Goal: Find specific page/section: Find specific page/section

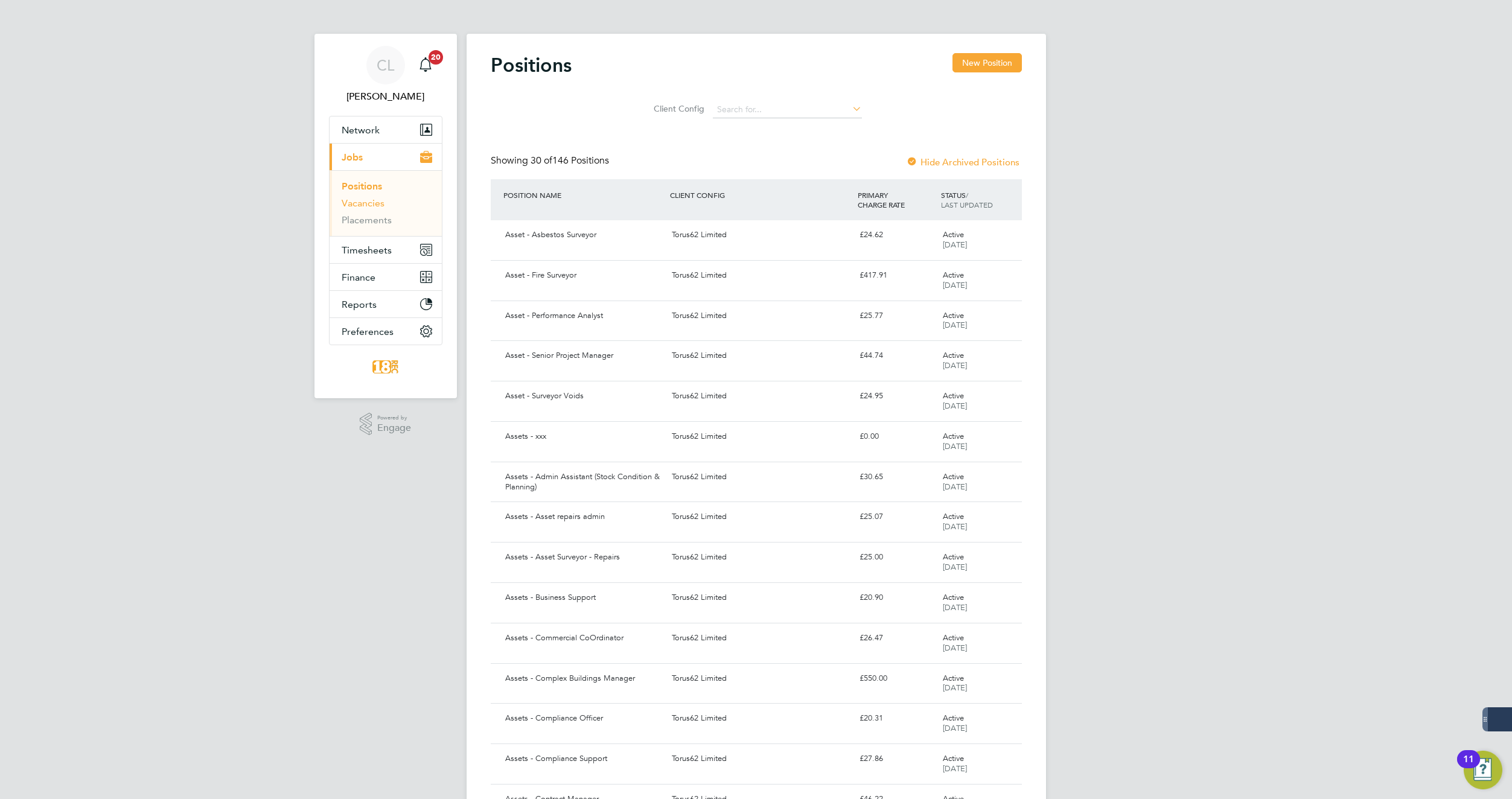
click at [355, 199] on link "Vacancies" at bounding box center [363, 203] width 43 height 12
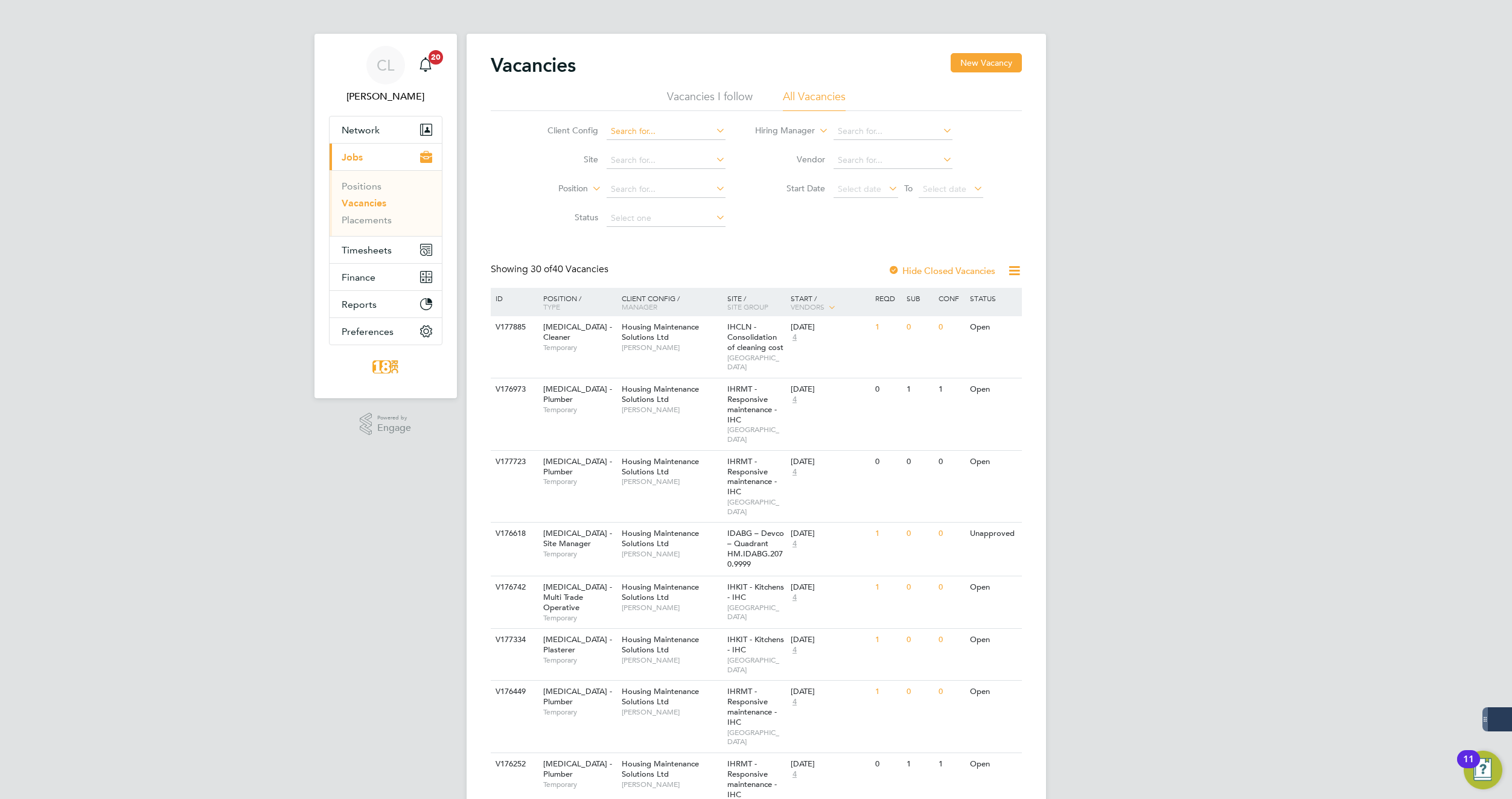
click at [633, 135] on input at bounding box center [666, 131] width 119 height 17
click at [633, 147] on li "Housing Maintenance Solutions Ltd" at bounding box center [678, 147] width 145 height 17
type input "Housing Maintenance Solutions Ltd"
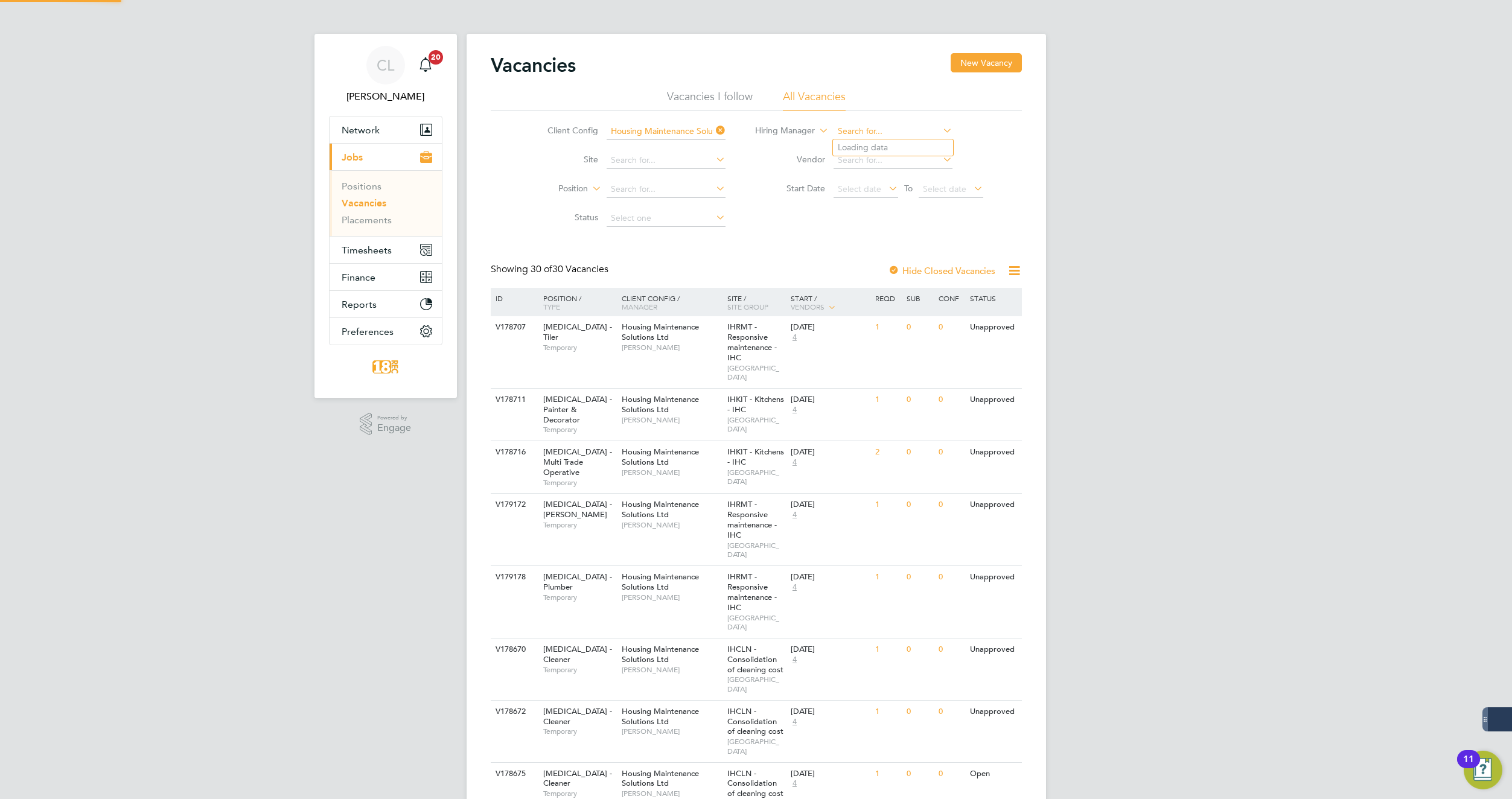
click at [867, 133] on input at bounding box center [893, 131] width 119 height 17
click at [868, 143] on li "[PERSON_NAME] Day" at bounding box center [893, 147] width 120 height 17
type input "[PERSON_NAME]"
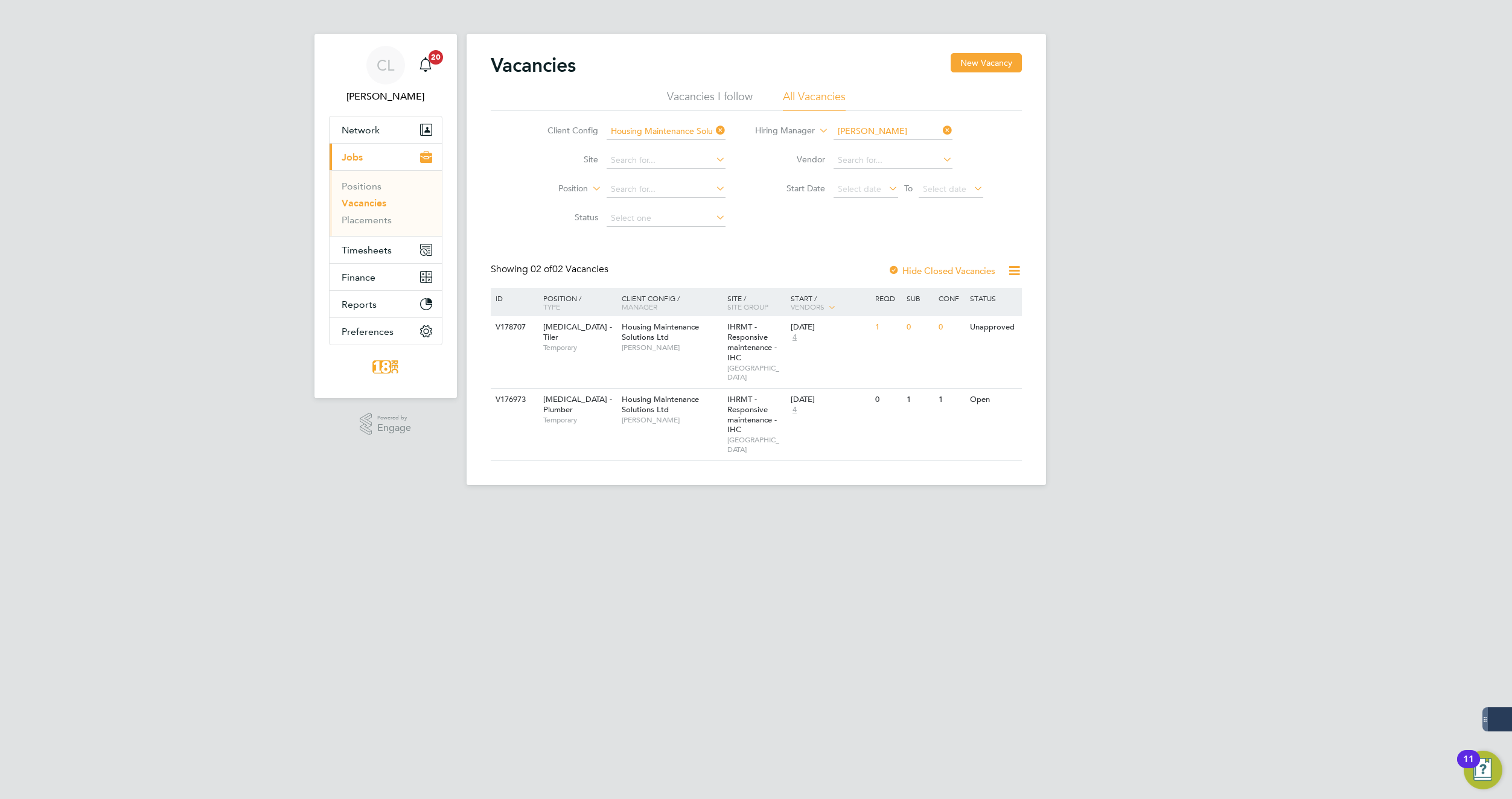
click at [693, 504] on html "CL [PERSON_NAME] Notifications 20 Applications: Network Team Members Businesses…" at bounding box center [756, 252] width 1512 height 504
click at [940, 133] on icon at bounding box center [940, 130] width 0 height 17
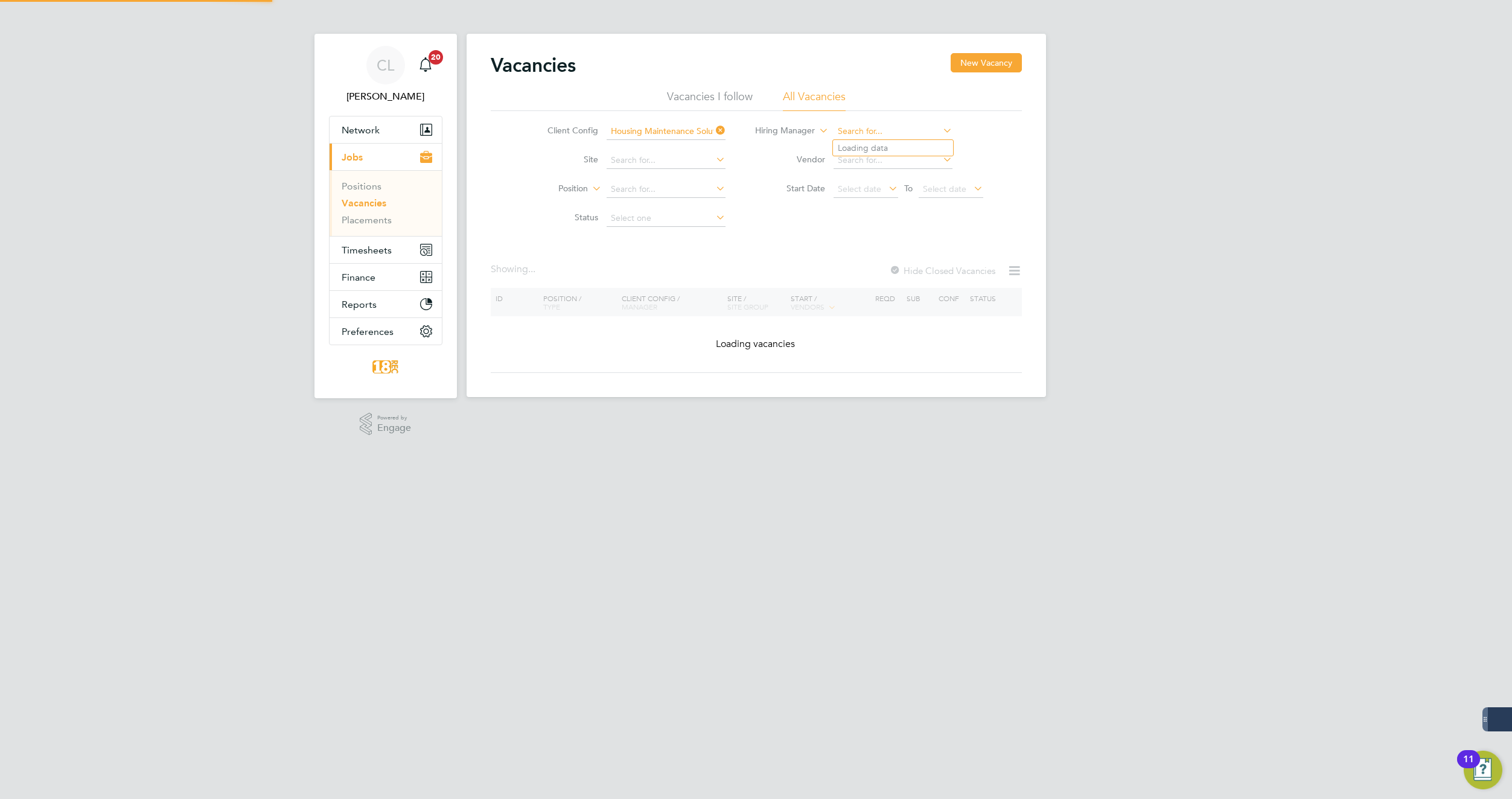
click at [886, 128] on input at bounding box center [893, 131] width 119 height 17
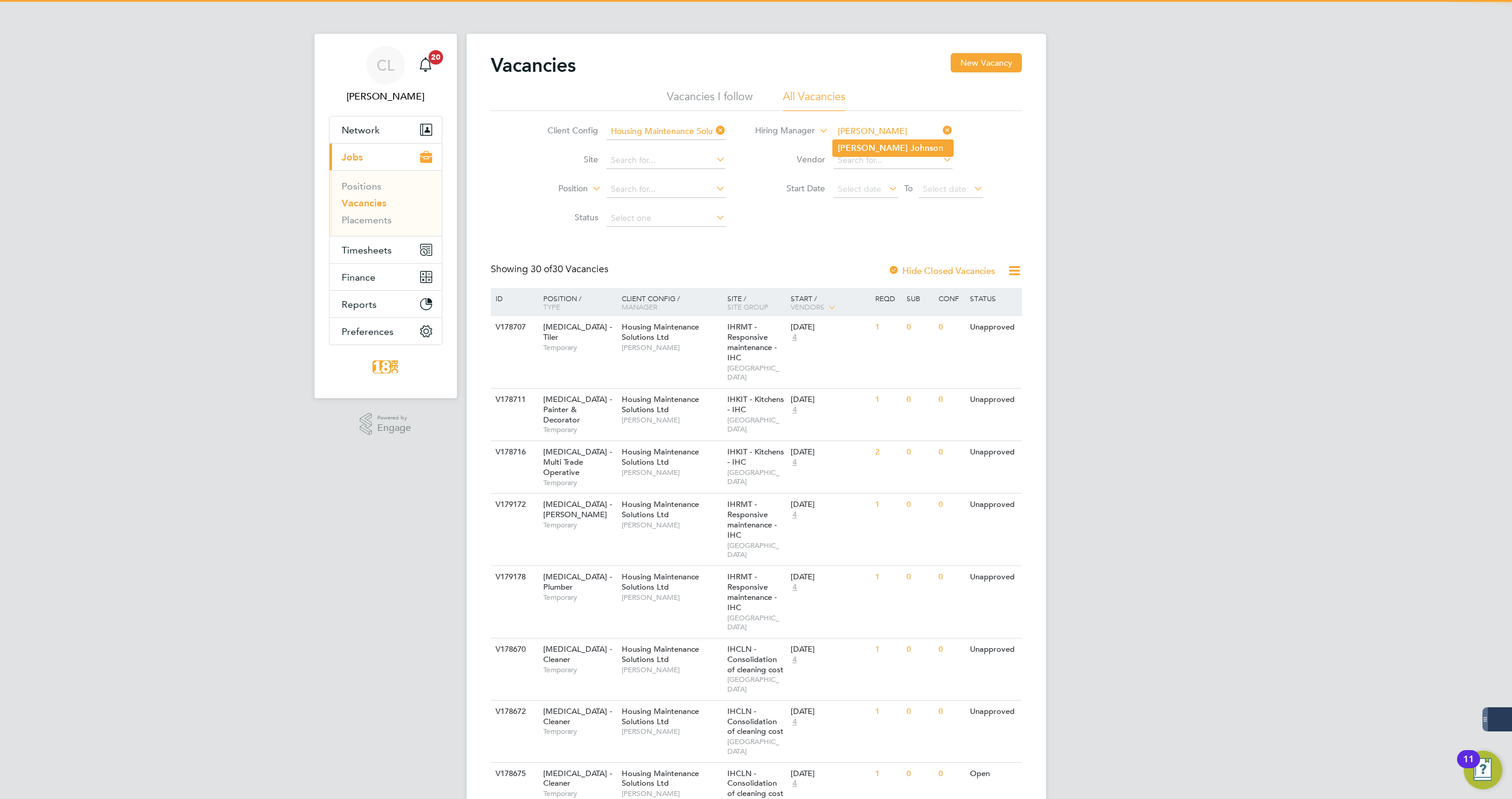
click at [906, 149] on li "[PERSON_NAME] n" at bounding box center [893, 148] width 120 height 17
type input "[PERSON_NAME]"
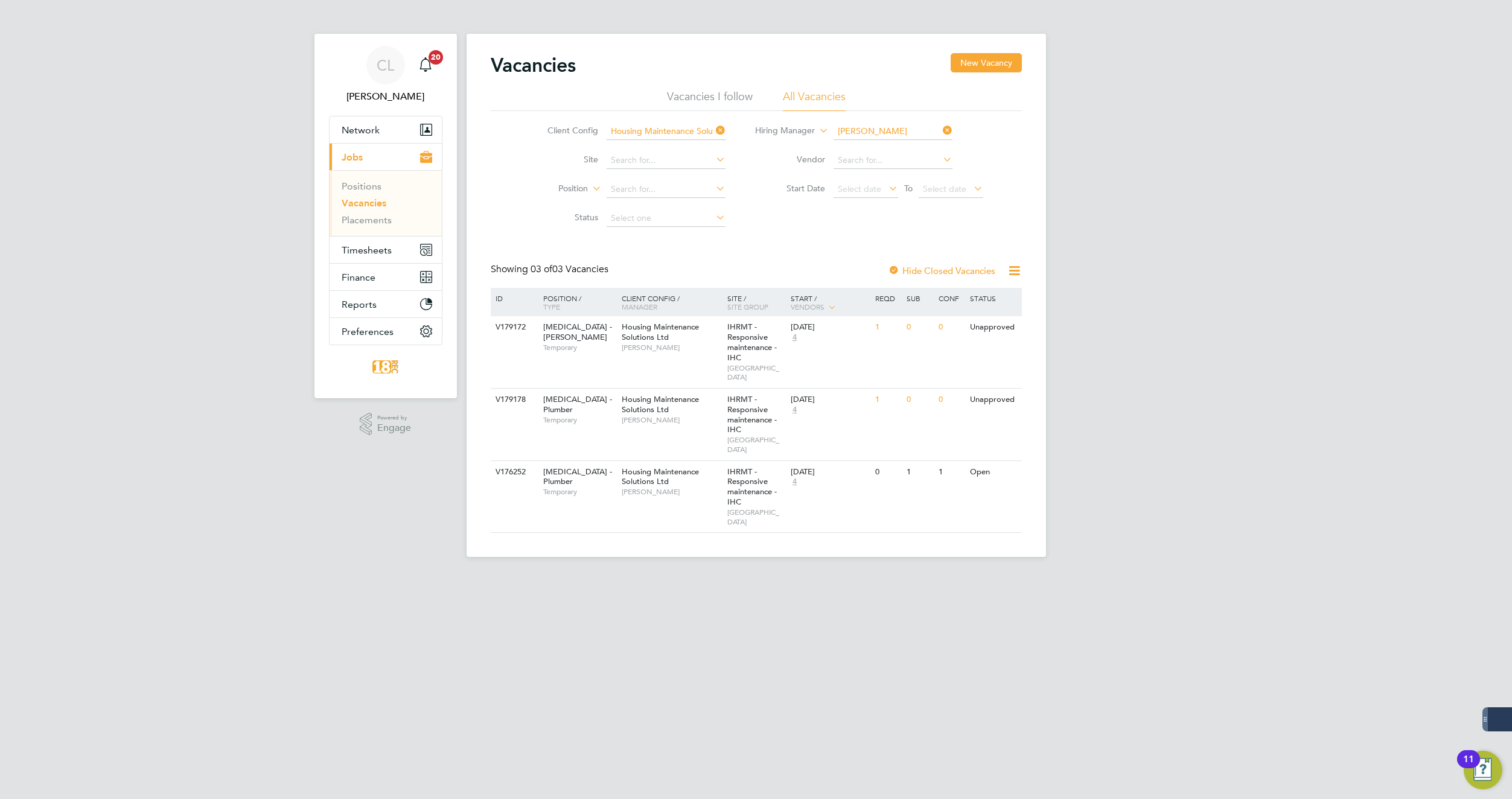
click at [940, 135] on icon at bounding box center [940, 130] width 0 height 17
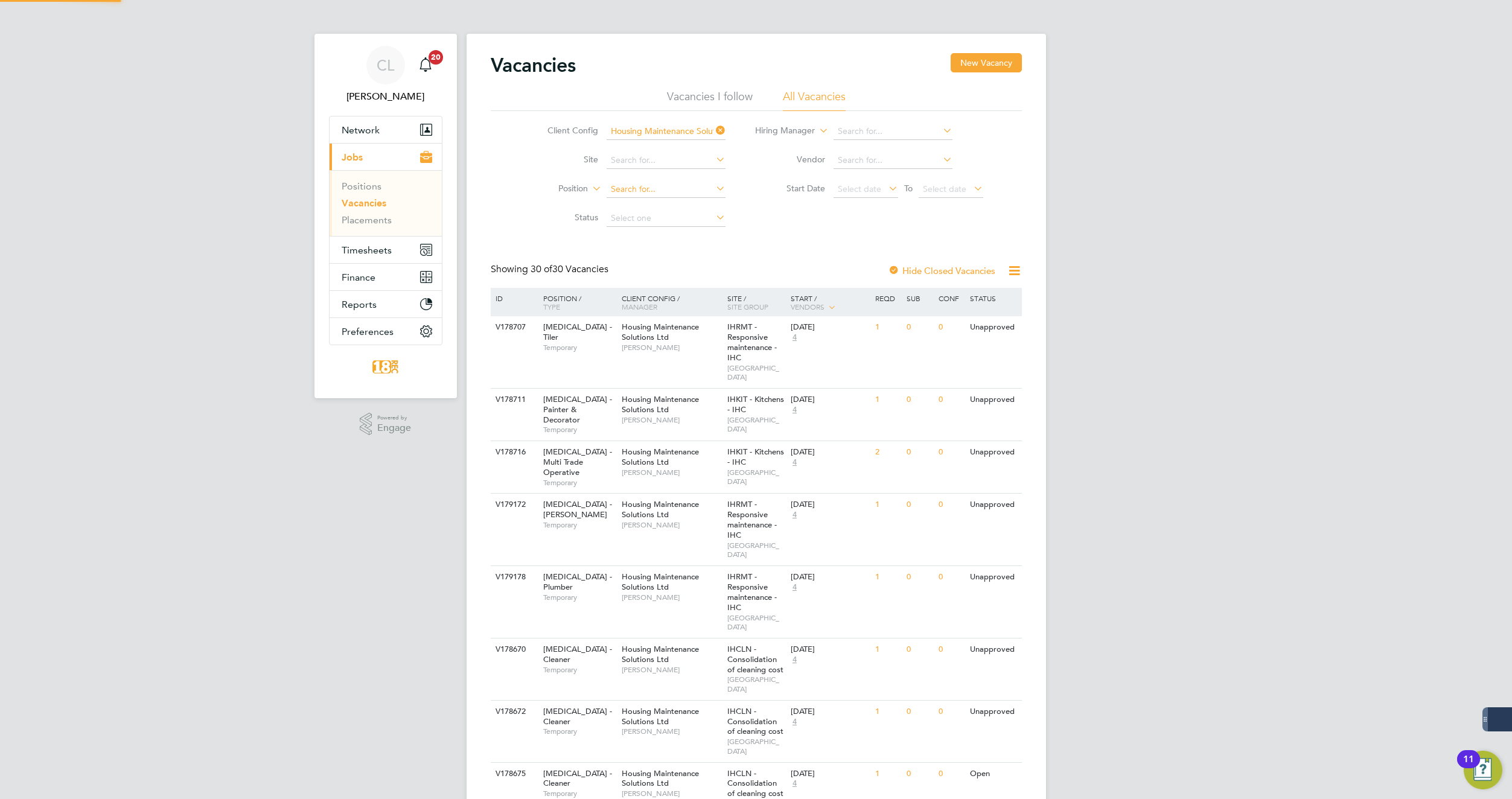
click at [639, 192] on input at bounding box center [666, 189] width 119 height 17
click at [671, 207] on li "[MEDICAL_DATA] - Plaster er" at bounding box center [666, 205] width 120 height 17
type input "[MEDICAL_DATA] - Plasterer"
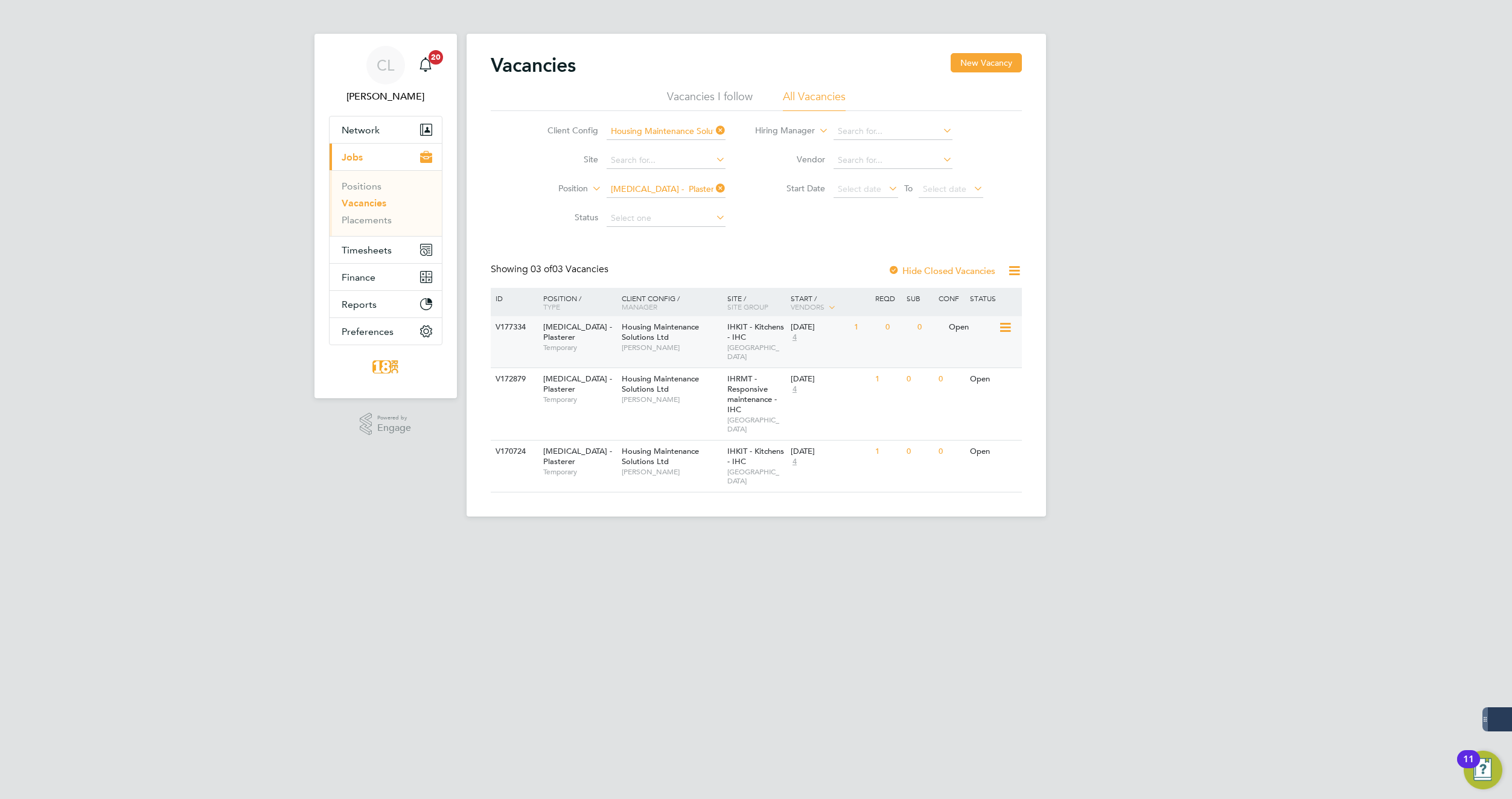
click at [564, 343] on span "Temporary" at bounding box center [579, 347] width 73 height 9
